Goal: Task Accomplishment & Management: Manage account settings

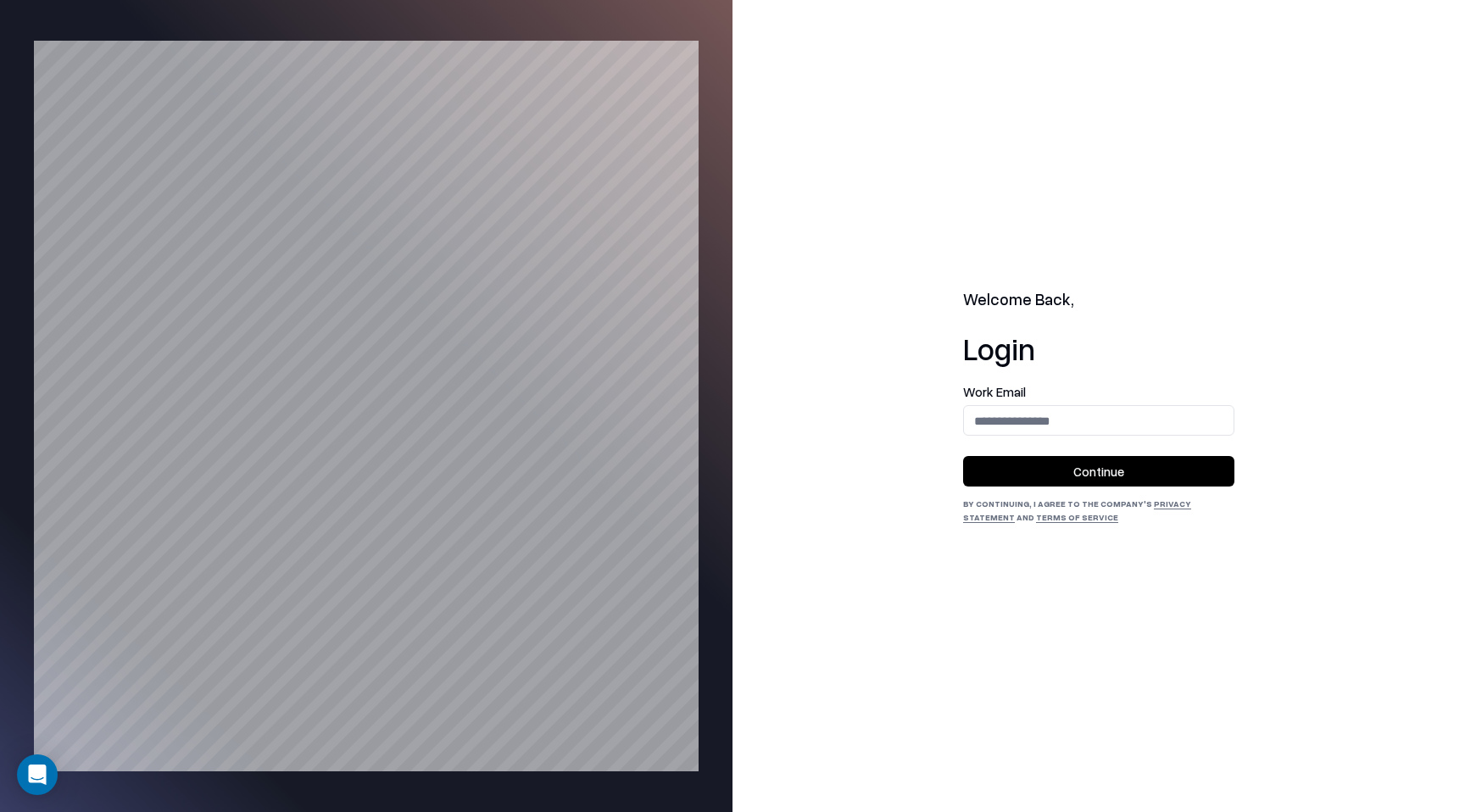
click at [1010, 461] on button "Continue" at bounding box center [1099, 471] width 271 height 31
type input "**********"
click at [1070, 470] on button "Continue" at bounding box center [1099, 471] width 271 height 31
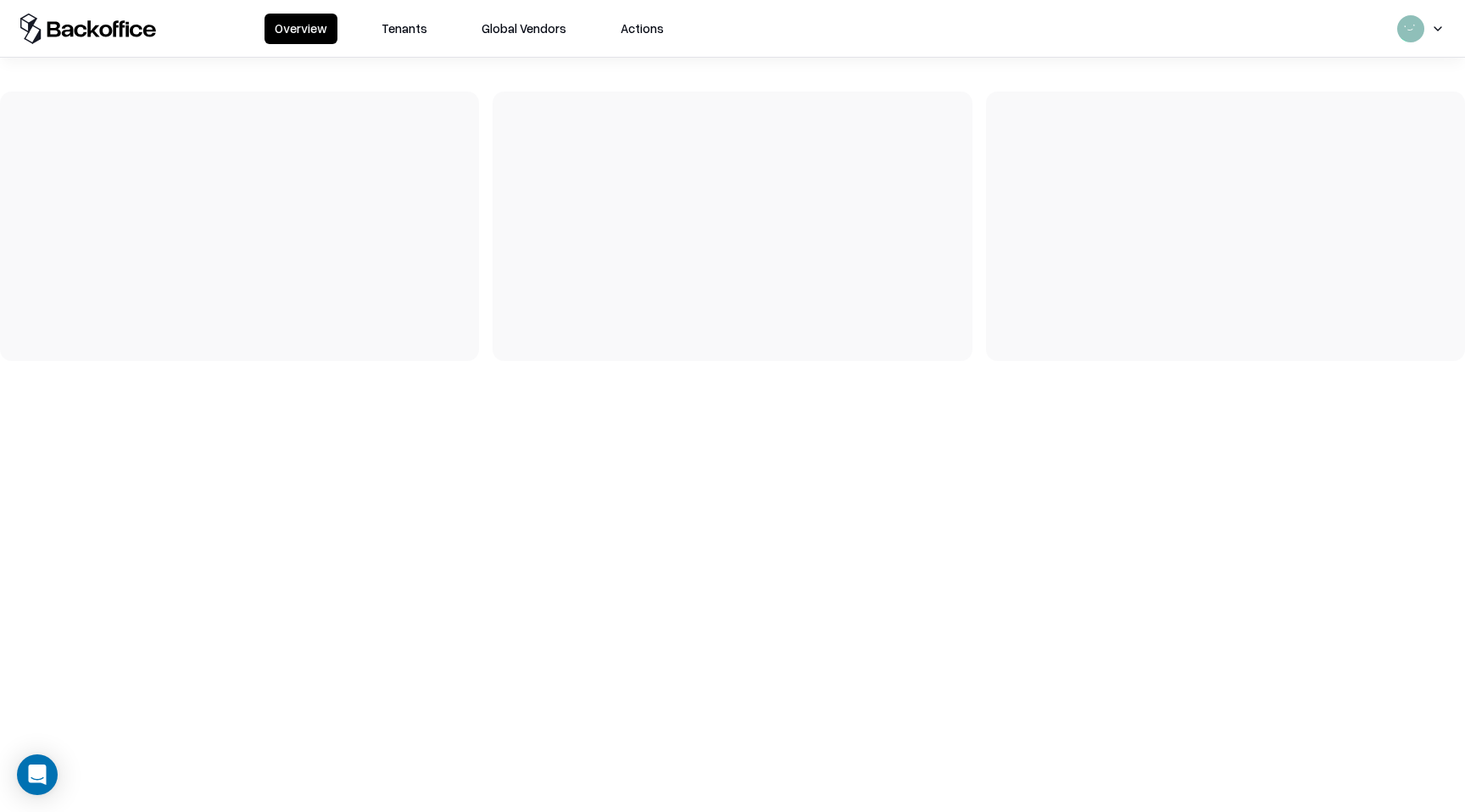
click at [411, 21] on button "Tenants" at bounding box center [404, 28] width 66 height 31
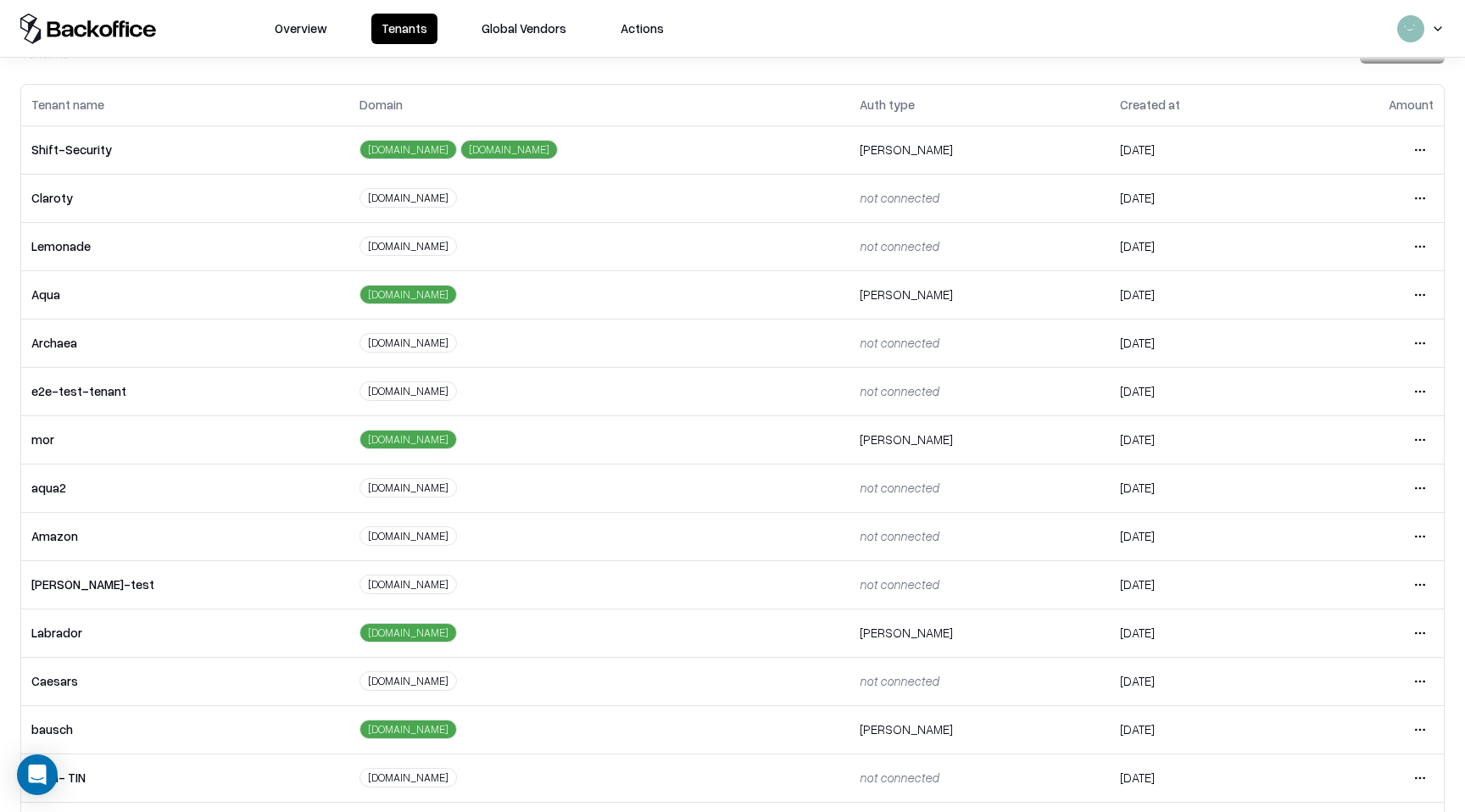
scroll to position [71, 0]
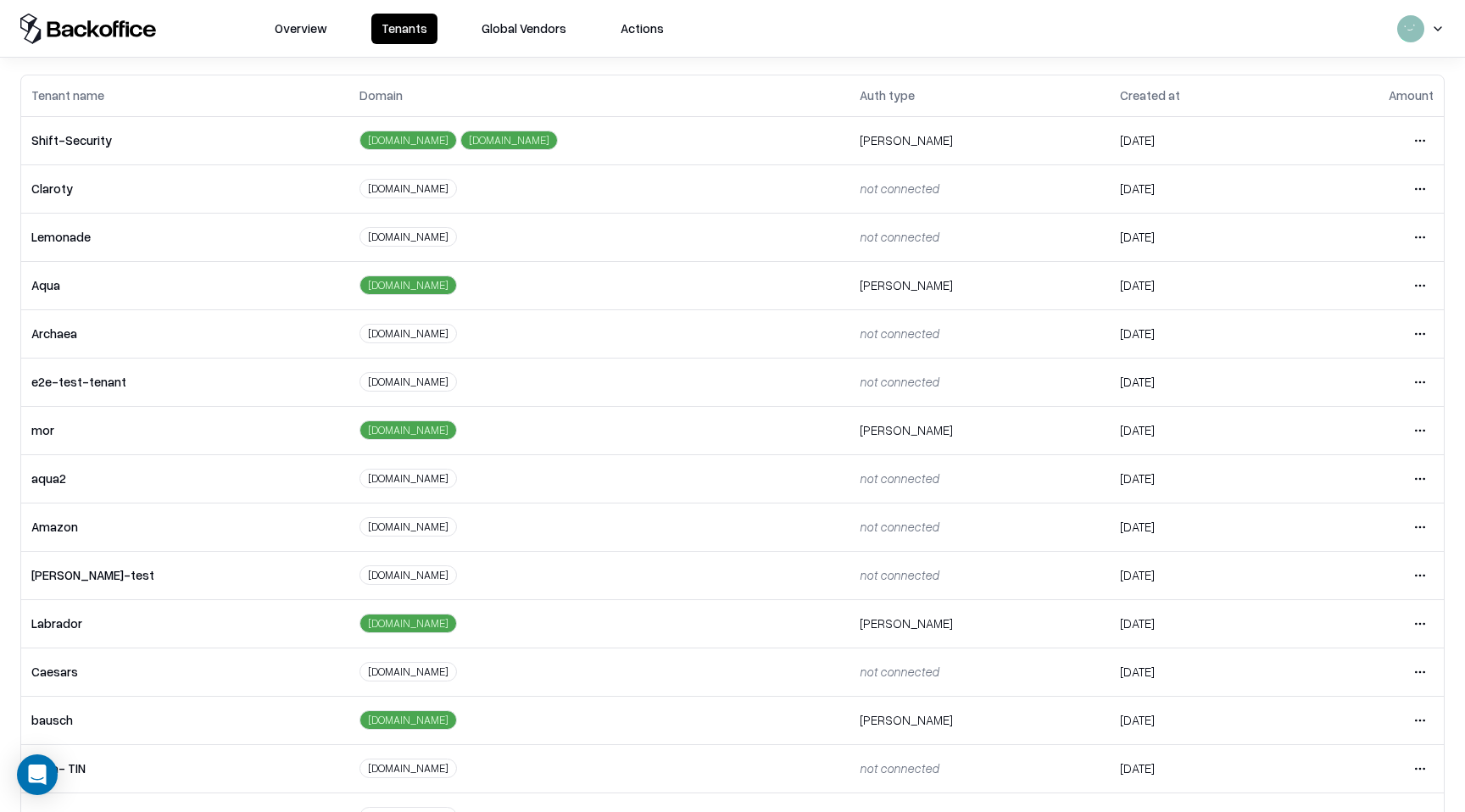
click at [1450, 673] on div "Tenant name Domain Auth type Created at Amount Shift-Security [DOMAIN_NAME] [DO…" at bounding box center [732, 457] width 1465 height 767
click at [1426, 673] on html "Overview Tenants Global Vendors Actions Tenants Add Tenant Tenant name Domain A…" at bounding box center [732, 406] width 1465 height 812
